Goal: Information Seeking & Learning: Learn about a topic

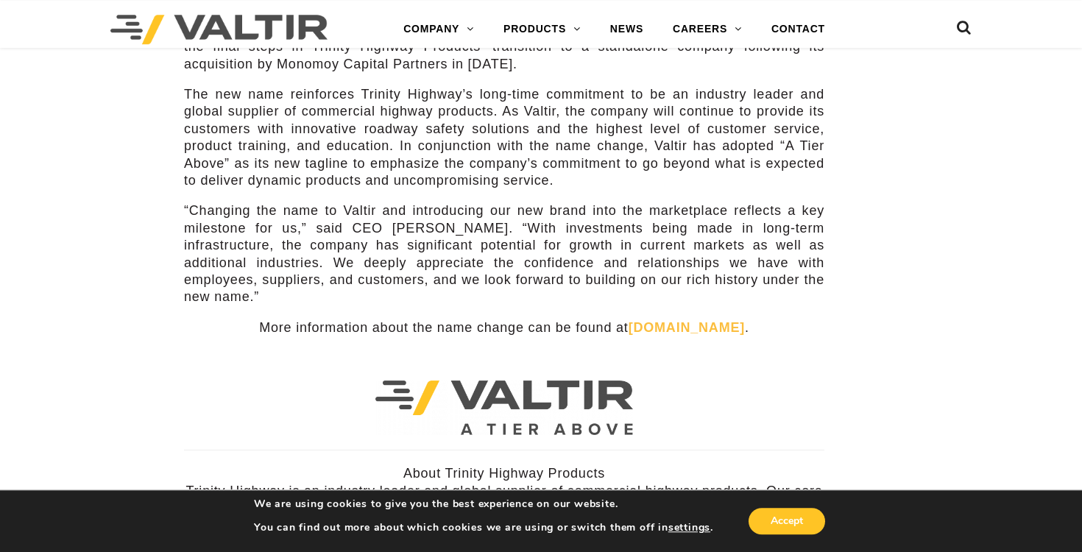
scroll to position [322, 0]
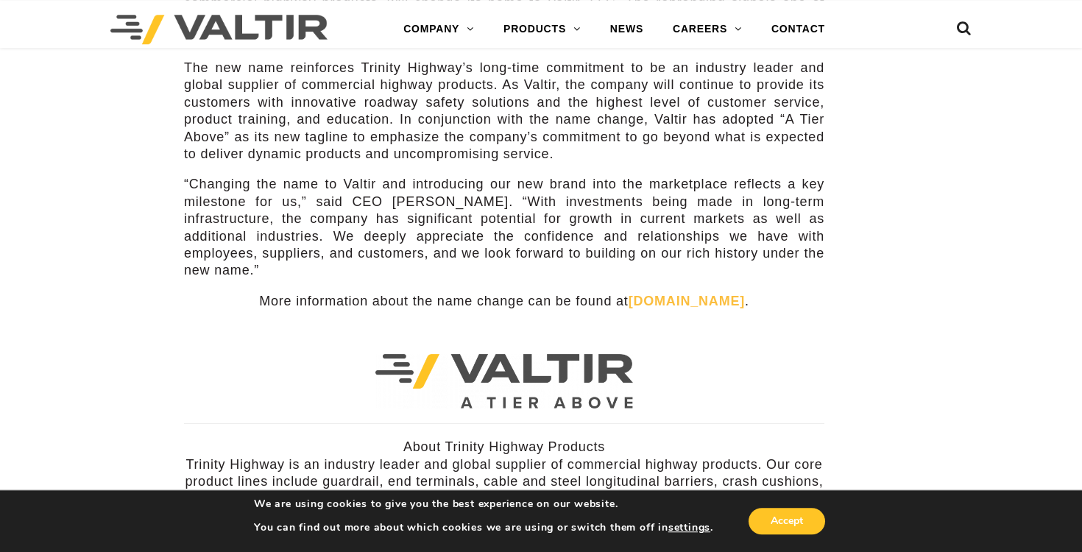
click at [701, 294] on link "[DOMAIN_NAME]" at bounding box center [686, 301] width 116 height 15
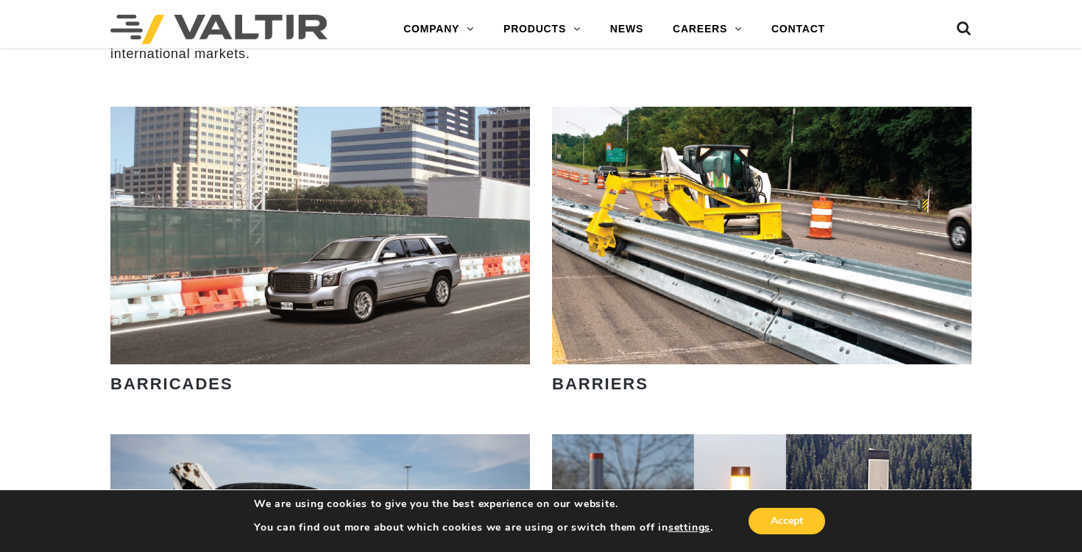
scroll to position [783, 0]
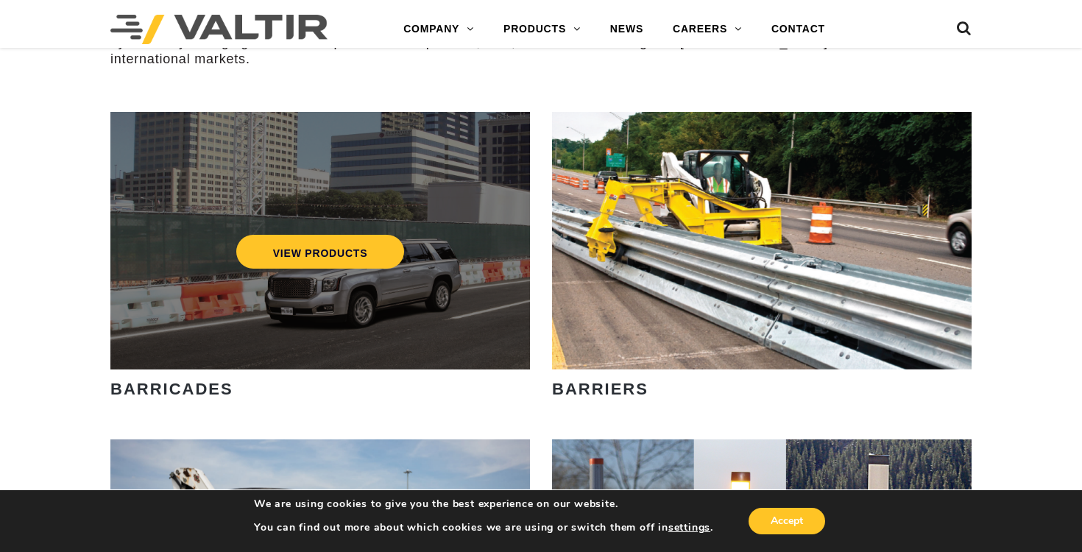
click at [221, 344] on div "VIEW PRODUCTS" at bounding box center [319, 241] width 419 height 258
click at [304, 258] on link "VIEW PRODUCTS" at bounding box center [320, 252] width 169 height 34
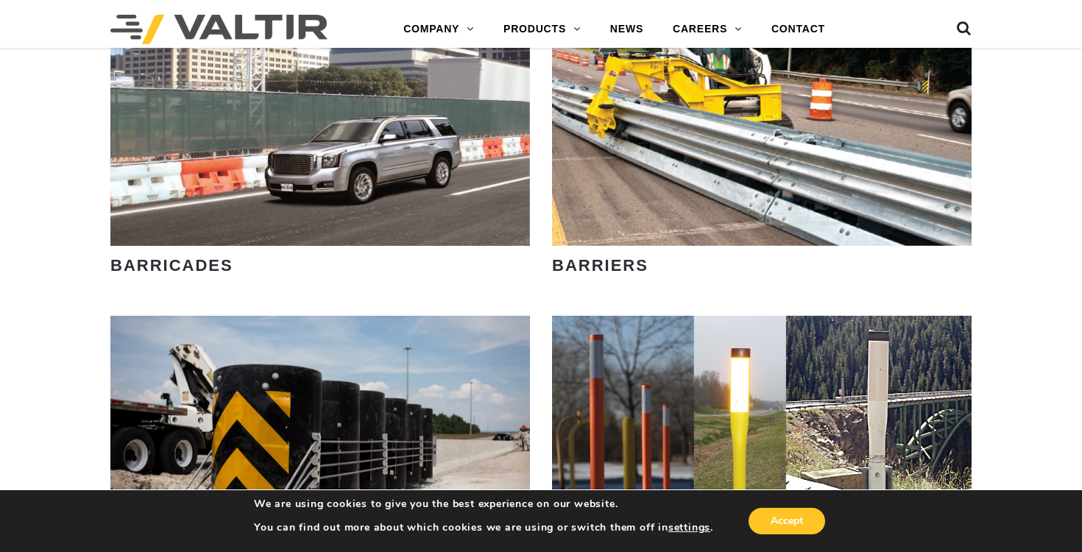
scroll to position [907, 0]
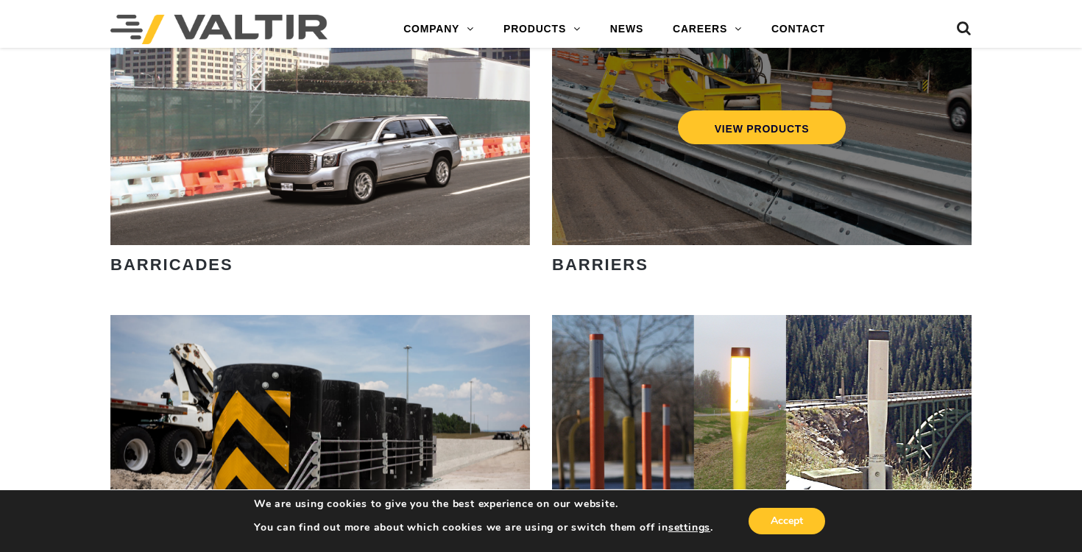
click at [760, 221] on div "VIEW PRODUCTS" at bounding box center [761, 116] width 419 height 258
click at [770, 134] on link "VIEW PRODUCTS" at bounding box center [762, 127] width 169 height 34
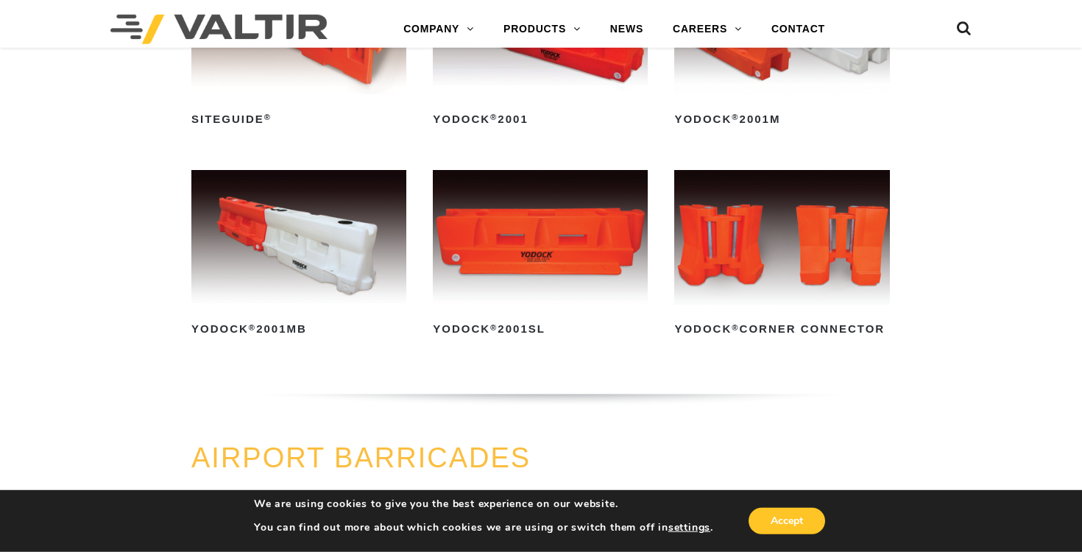
scroll to position [815, 0]
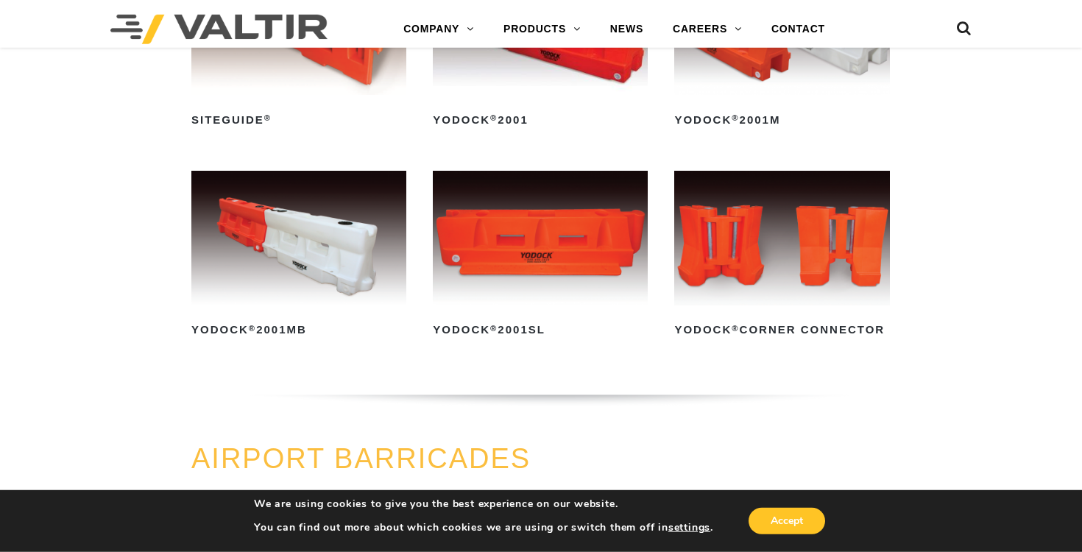
click at [603, 215] on img at bounding box center [540, 238] width 215 height 135
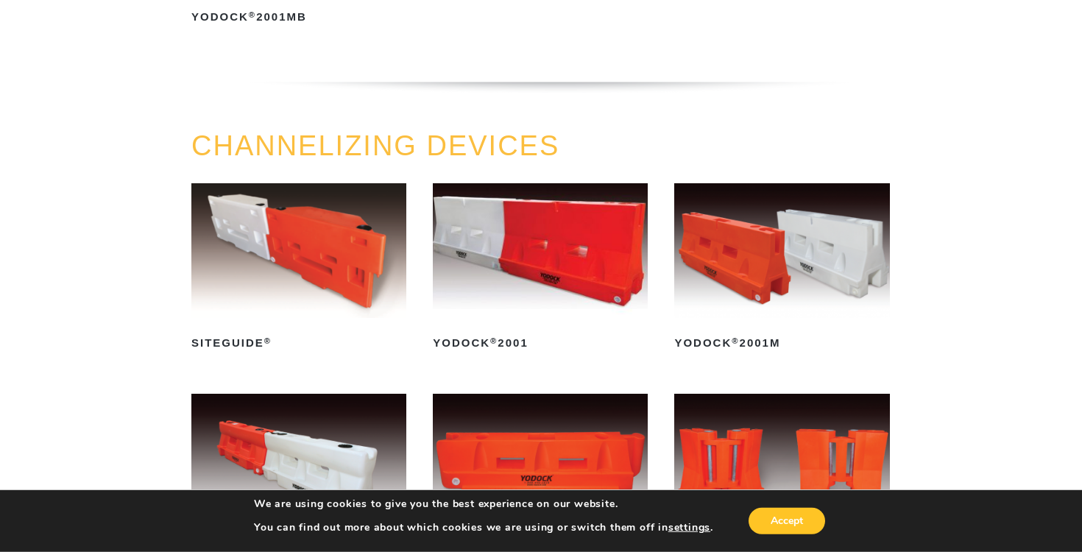
scroll to position [0, 0]
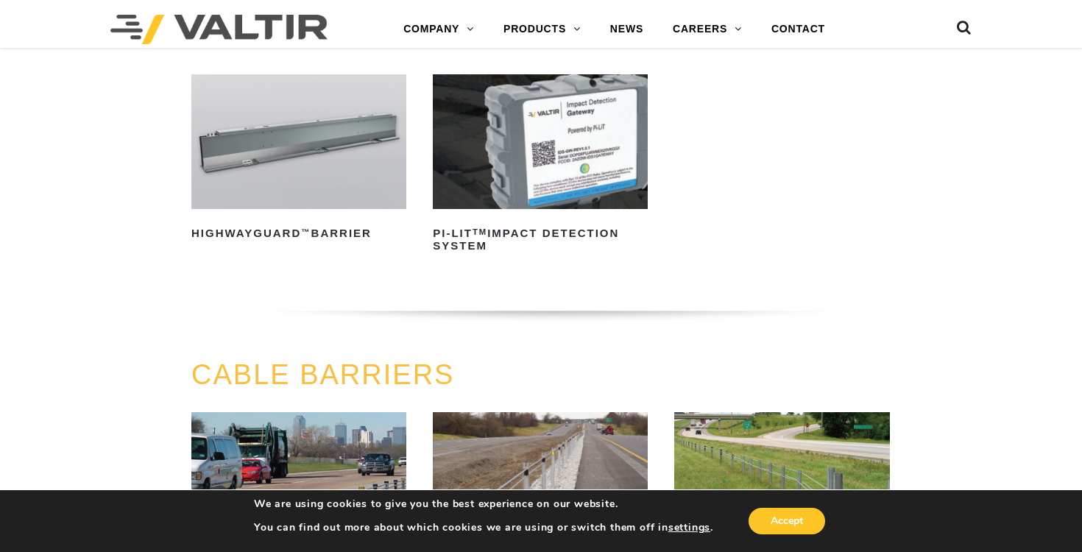
scroll to position [389, 0]
click at [324, 174] on img at bounding box center [298, 141] width 215 height 135
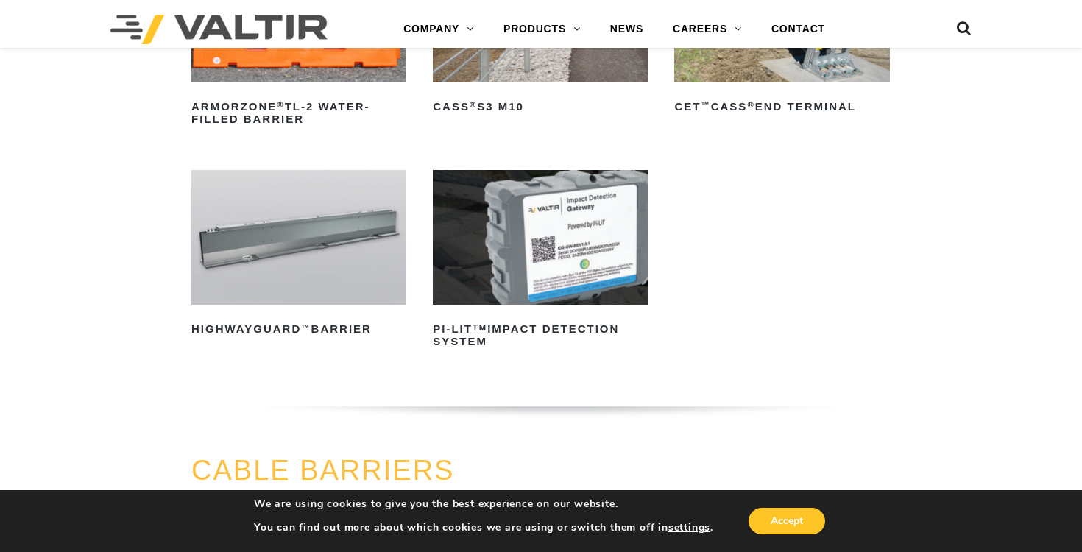
scroll to position [277, 0]
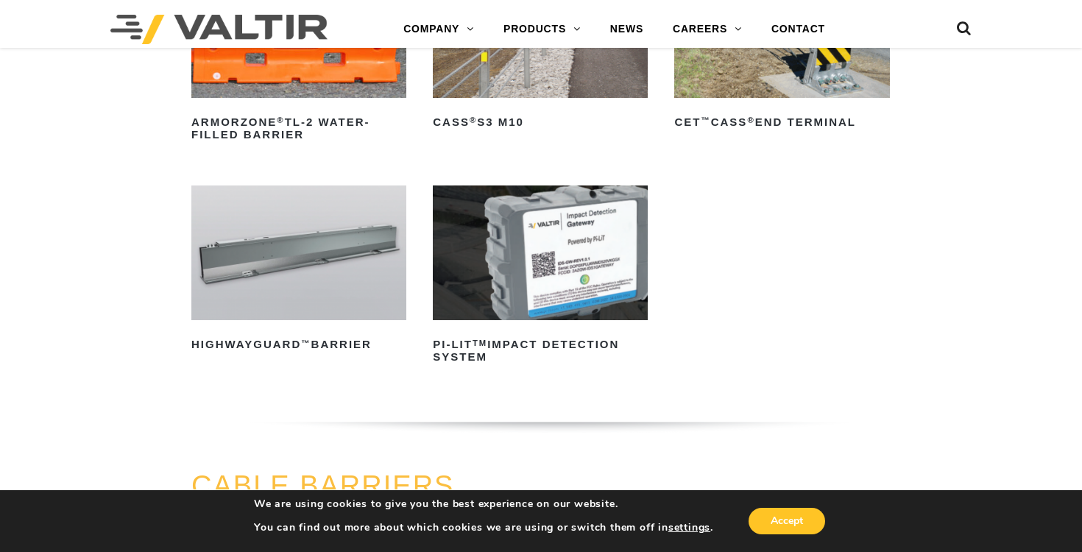
click at [315, 248] on img at bounding box center [298, 252] width 215 height 135
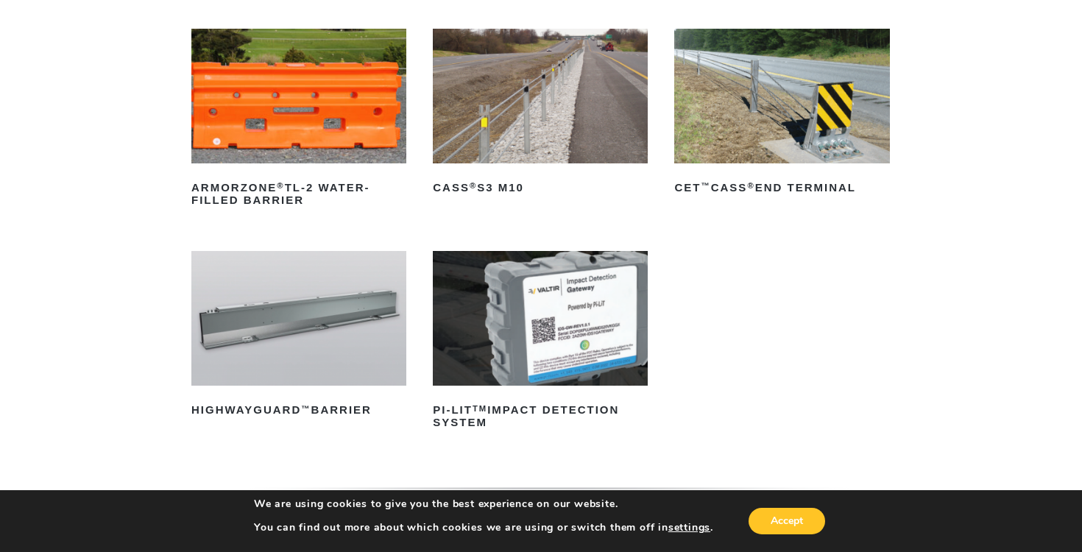
scroll to position [213, 0]
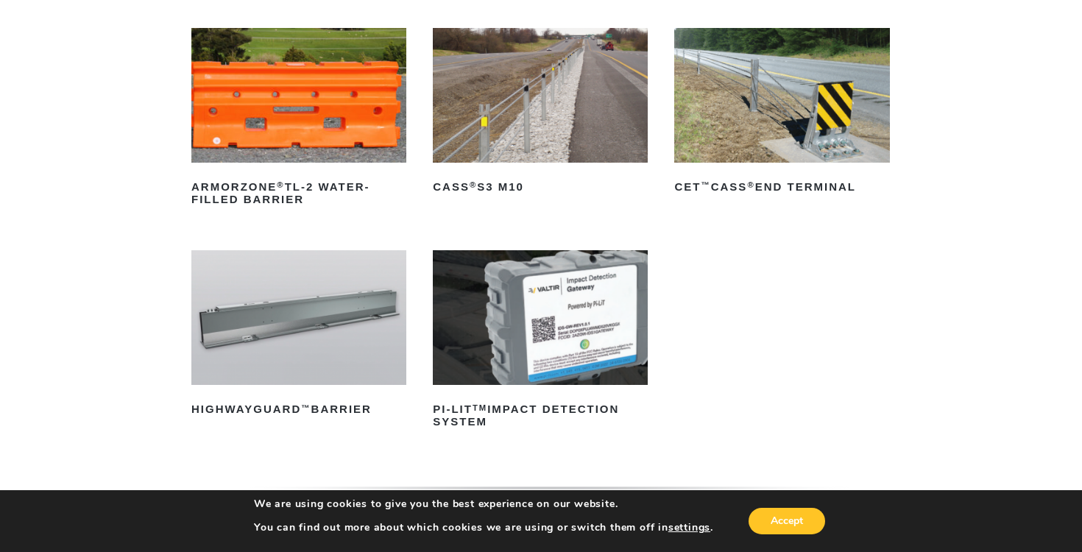
click at [306, 315] on img at bounding box center [298, 317] width 215 height 135
